Goal: Check status: Check status

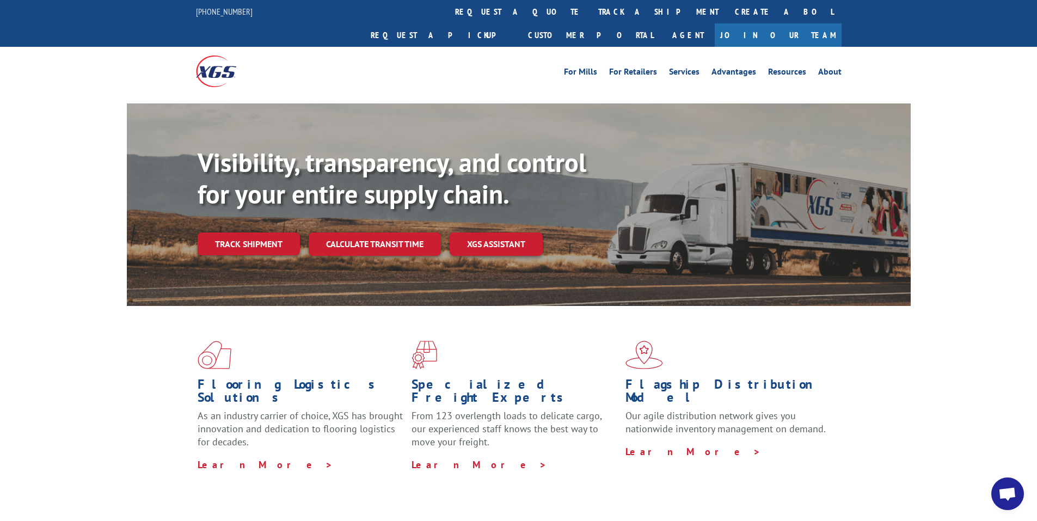
drag, startPoint x: 247, startPoint y: 217, endPoint x: 259, endPoint y: 219, distance: 11.6
click at [249, 233] on link "Track shipment" at bounding box center [249, 244] width 102 height 23
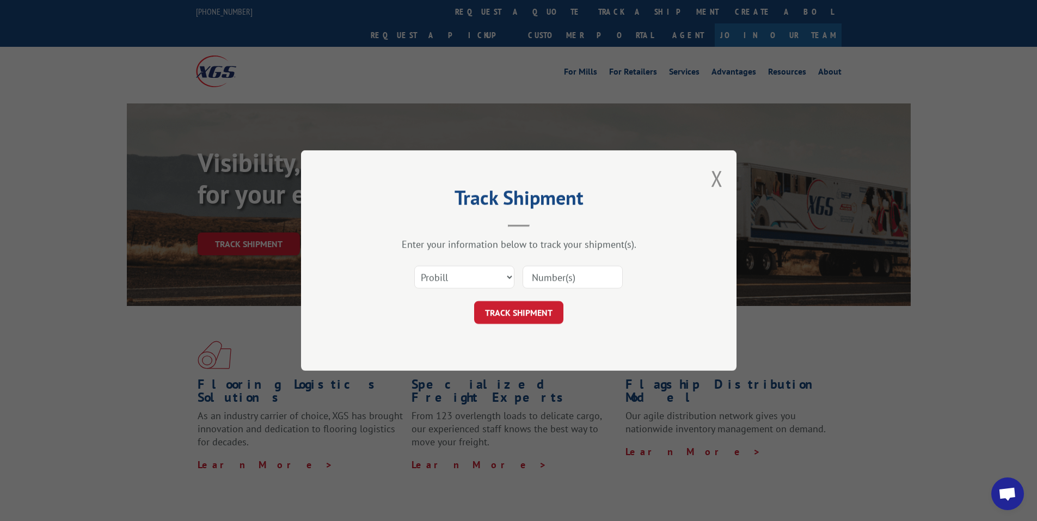
drag, startPoint x: 566, startPoint y: 277, endPoint x: 575, endPoint y: 276, distance: 9.3
click at [566, 277] on input at bounding box center [573, 277] width 100 height 23
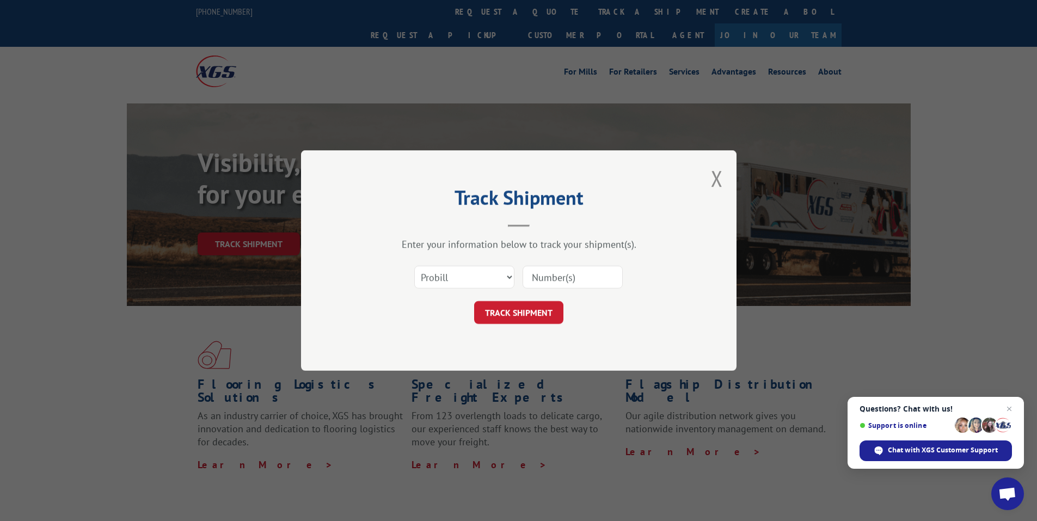
type input "17475454"
click at [551, 314] on button "TRACK SHIPMENT" at bounding box center [518, 312] width 89 height 23
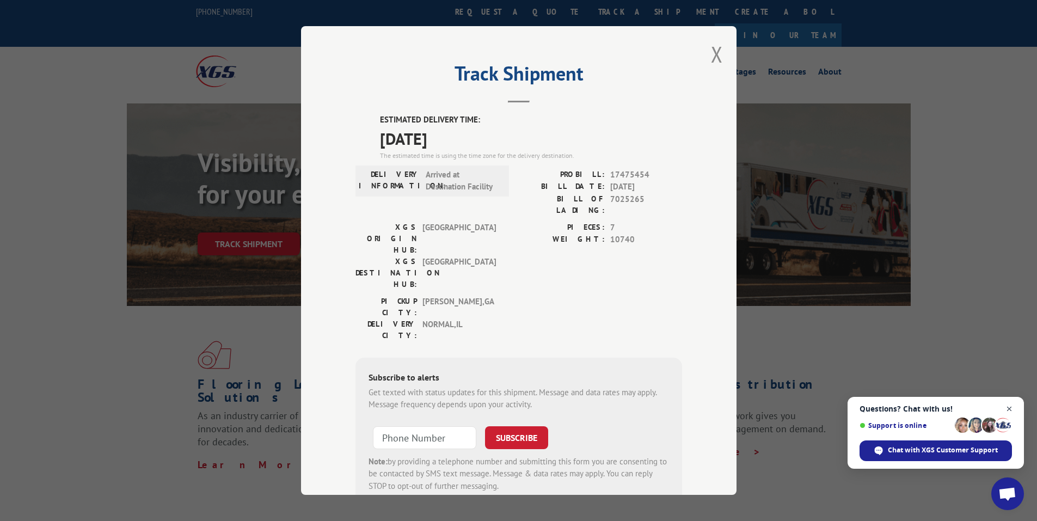
click at [1011, 407] on span "Close chat" at bounding box center [1010, 409] width 14 height 14
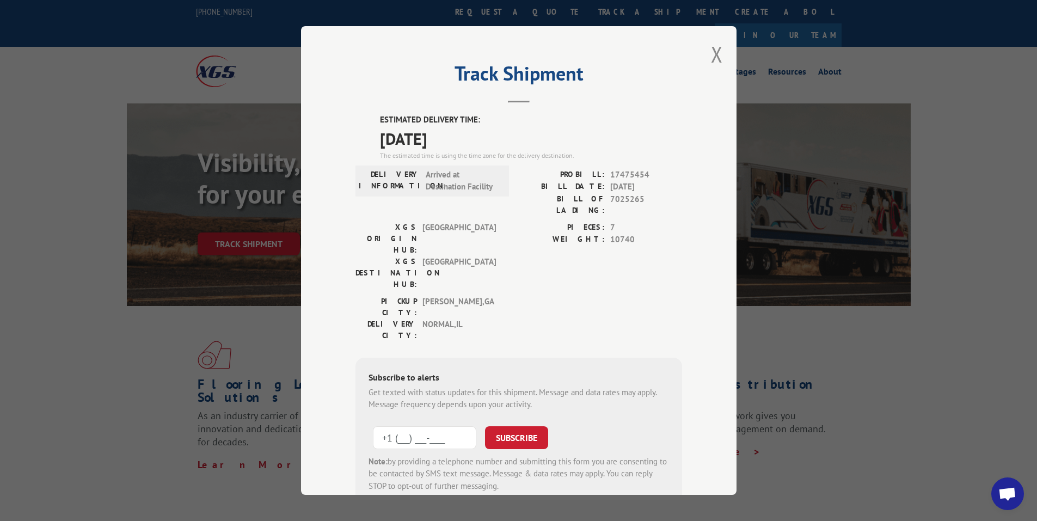
click at [419, 426] on input "+1 (___) ___-____" at bounding box center [424, 437] width 103 height 23
type input "[PHONE_NUMBER]"
click at [509, 426] on button "SUBSCRIBE" at bounding box center [516, 437] width 63 height 23
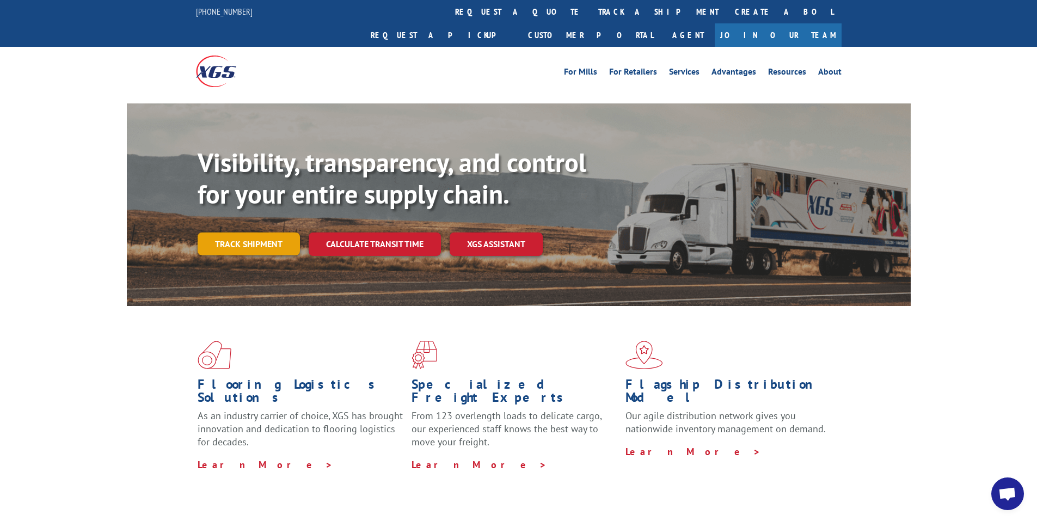
click at [242, 233] on link "Track shipment" at bounding box center [249, 244] width 102 height 23
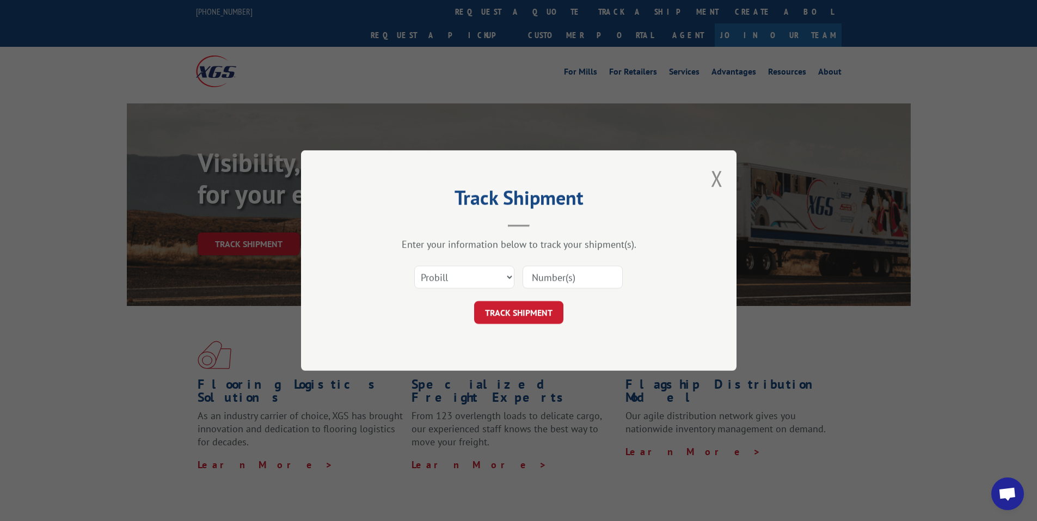
click at [559, 274] on input at bounding box center [573, 277] width 100 height 23
type input "17475454"
click at [528, 314] on button "TRACK SHIPMENT" at bounding box center [518, 312] width 89 height 23
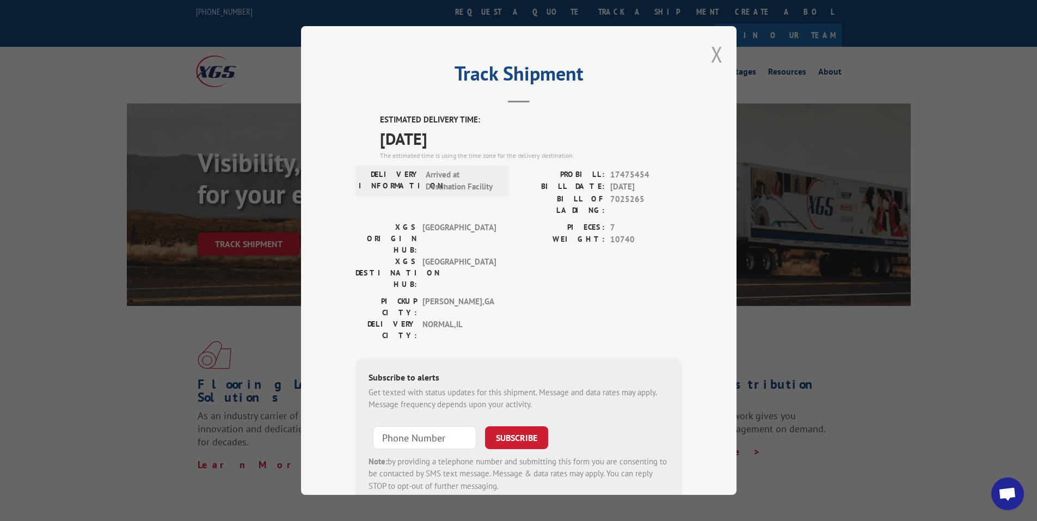
drag, startPoint x: 714, startPoint y: 50, endPoint x: 684, endPoint y: 44, distance: 30.0
click at [713, 49] on button "Close modal" at bounding box center [717, 54] width 12 height 29
